Goal: Information Seeking & Learning: Learn about a topic

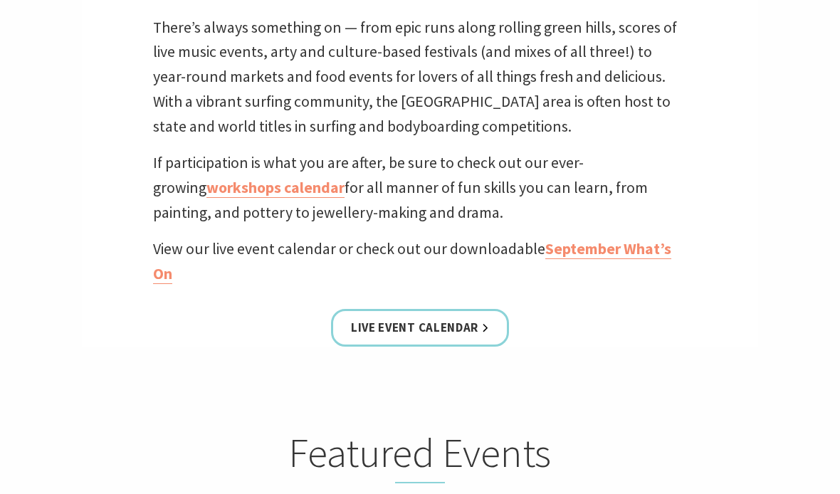
scroll to position [477, 0]
click at [435, 323] on link "Live Event Calendar" at bounding box center [420, 328] width 178 height 38
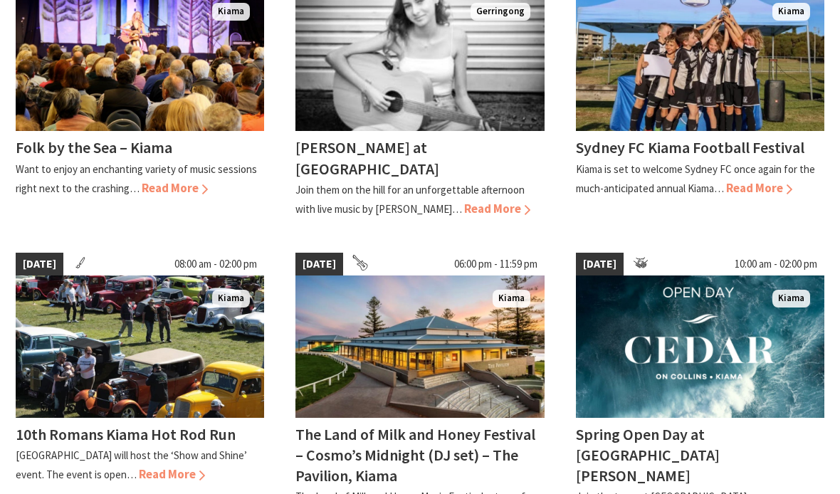
scroll to position [475, 0]
click at [170, 466] on span "Read More" at bounding box center [172, 474] width 66 height 16
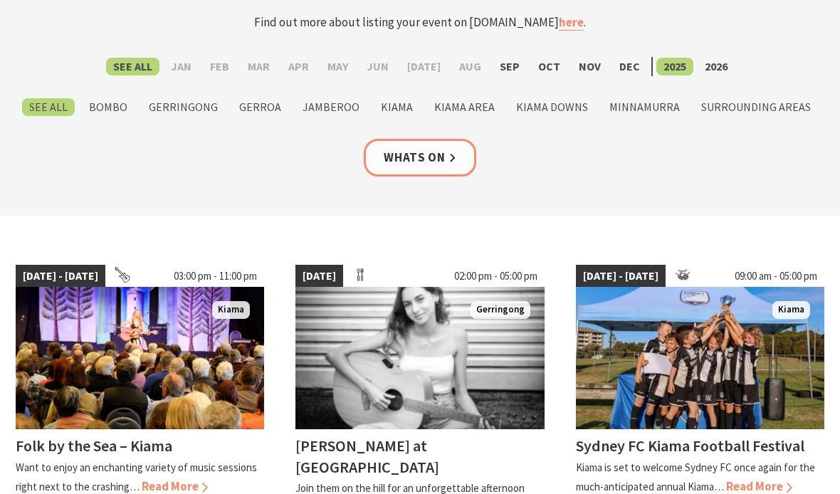
scroll to position [177, 0]
click at [409, 102] on label "Kiama" at bounding box center [397, 107] width 46 height 18
click at [0, 0] on input "Kiama" at bounding box center [0, 0] width 0 height 0
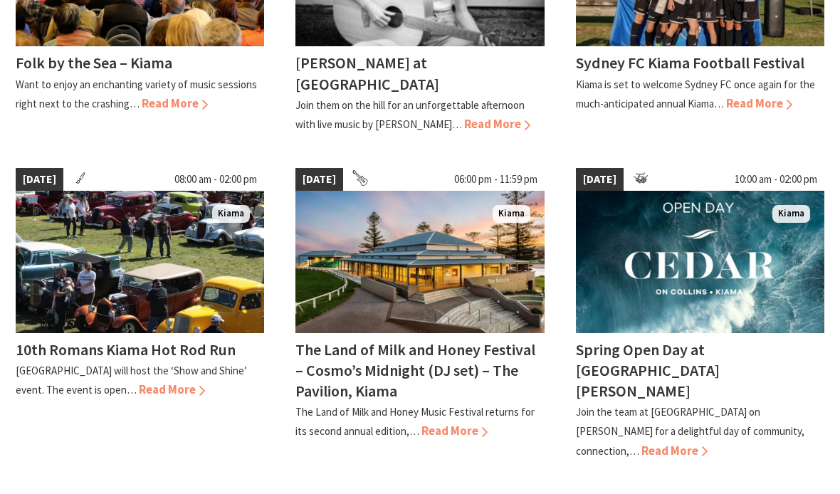
scroll to position [560, 0]
click at [179, 250] on img at bounding box center [140, 262] width 248 height 142
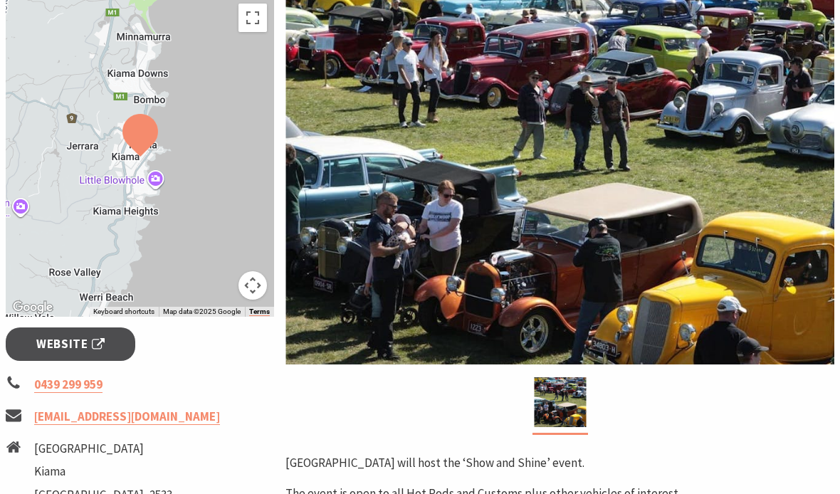
scroll to position [265, 0]
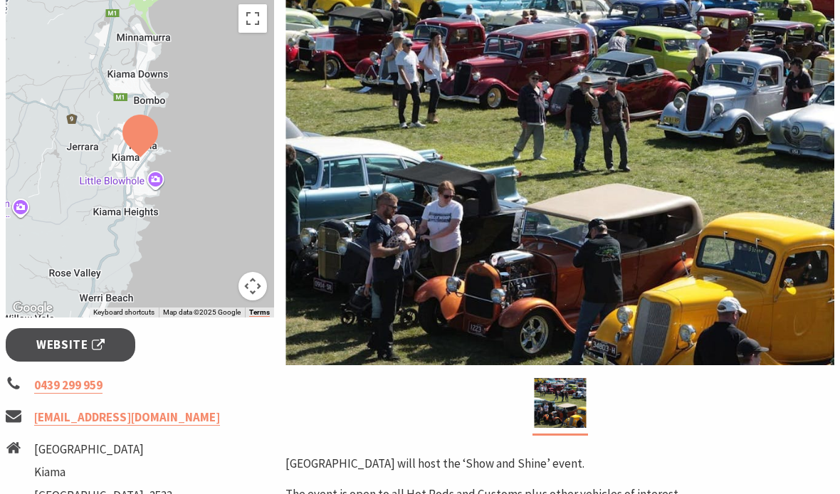
click at [92, 335] on span "Website" at bounding box center [70, 344] width 68 height 19
